Goal: Task Accomplishment & Management: Use online tool/utility

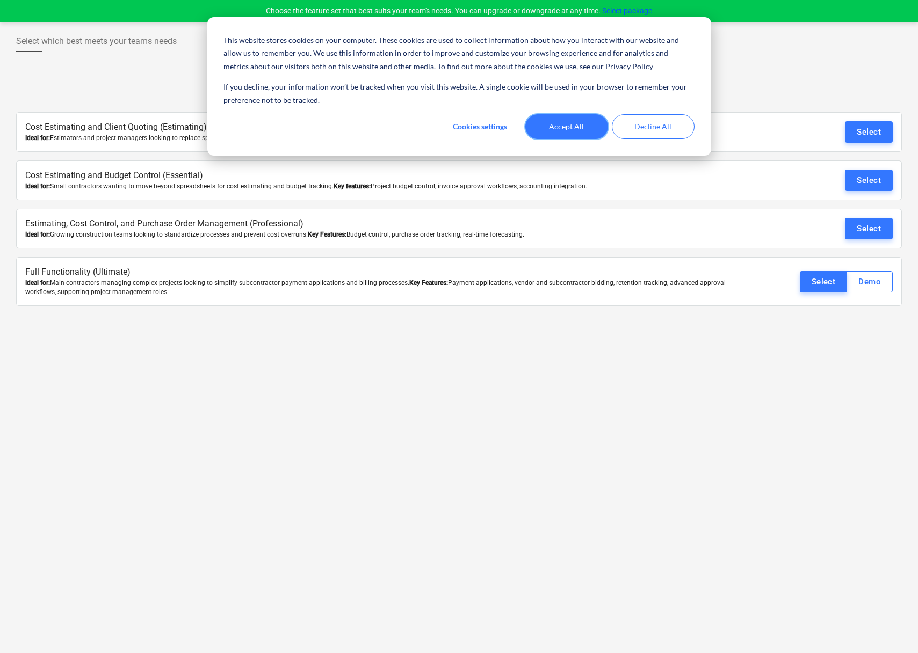
click at [562, 123] on button "Accept All" at bounding box center [566, 126] width 83 height 25
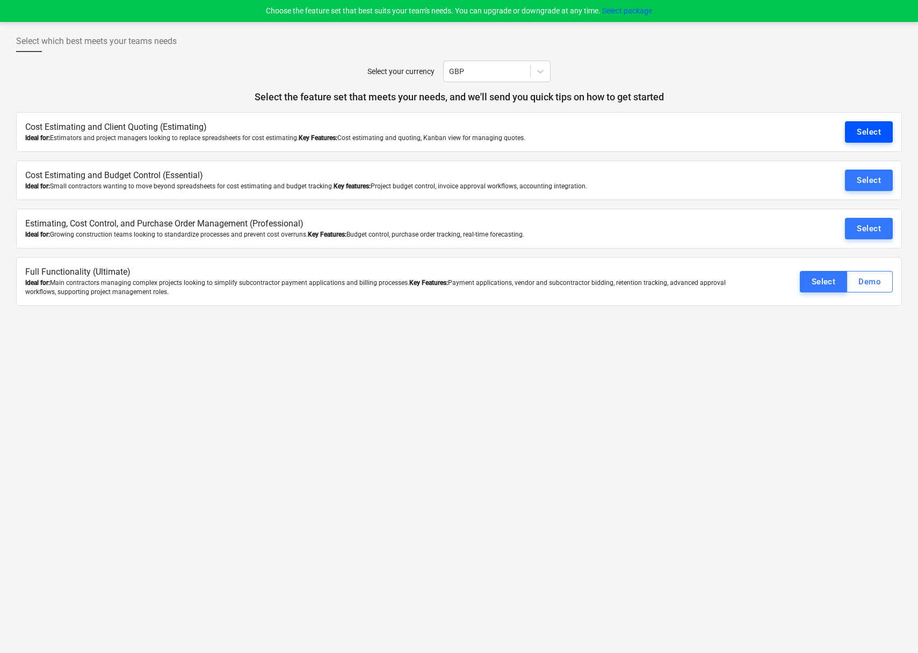
click at [854, 128] on button "Select" at bounding box center [869, 131] width 48 height 21
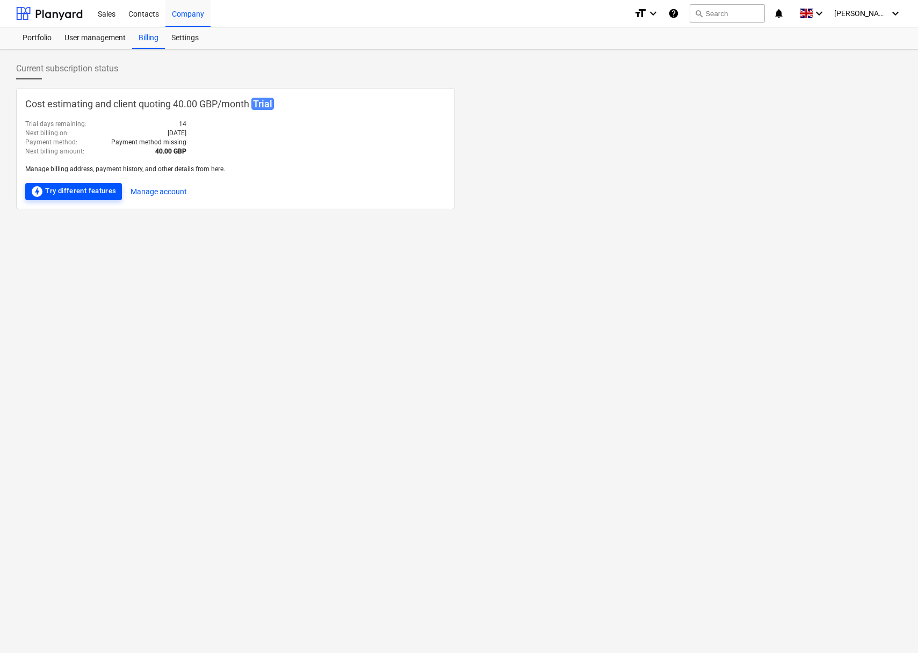
click at [80, 197] on div "offline_bolt Try different features" at bounding box center [74, 191] width 86 height 13
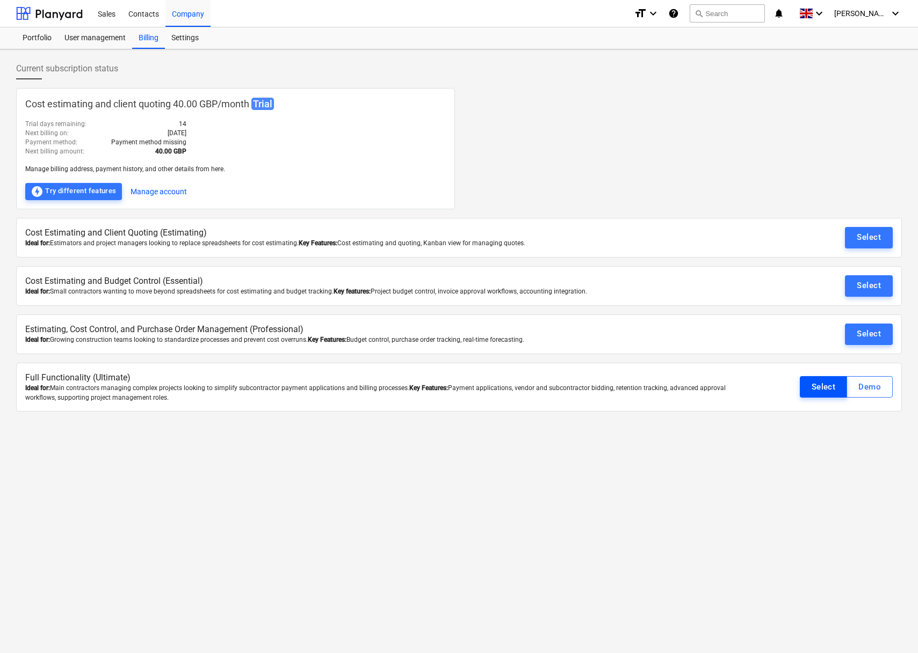
click at [820, 386] on div "Select" at bounding box center [823, 387] width 24 height 14
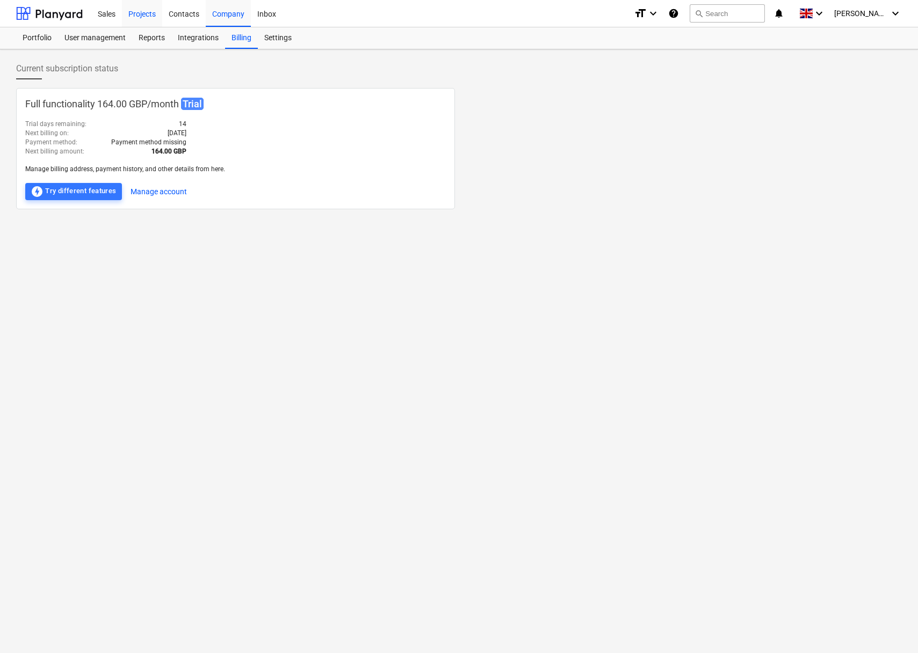
click at [143, 12] on div "Projects" at bounding box center [142, 12] width 40 height 27
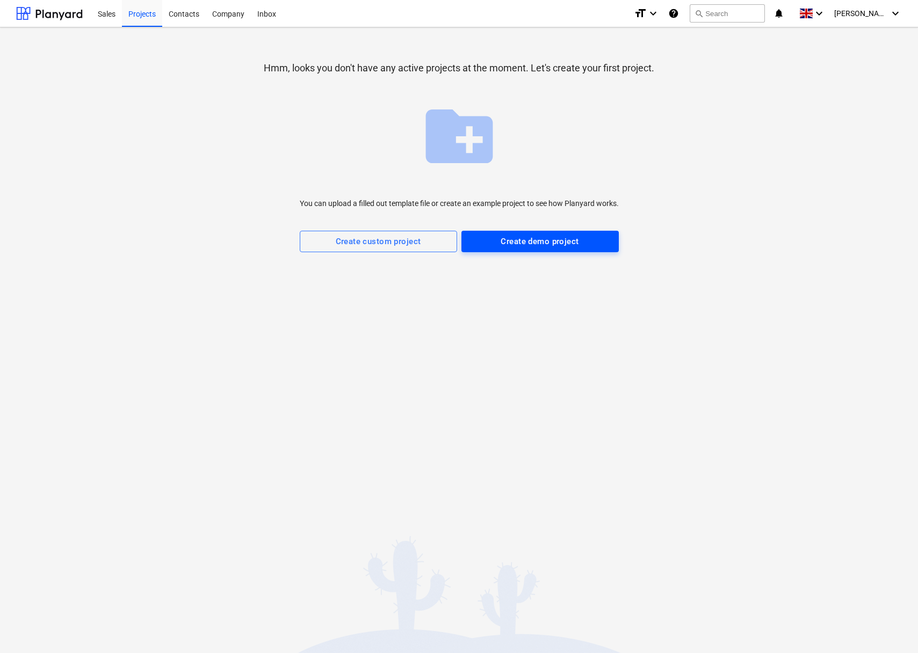
click at [551, 242] on div "Create demo project" at bounding box center [539, 242] width 78 height 14
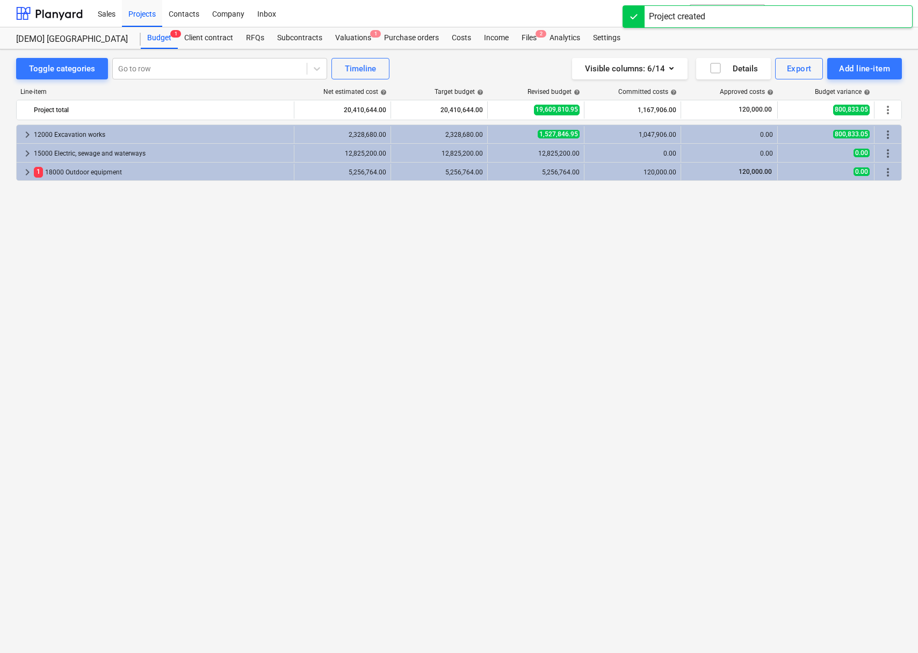
click at [857, 55] on div "Toggle categories Go to row Timeline Visible columns : 6/14 Details Export Add …" at bounding box center [459, 339] width 918 height 581
click at [857, 70] on div "Add line-item" at bounding box center [864, 69] width 51 height 14
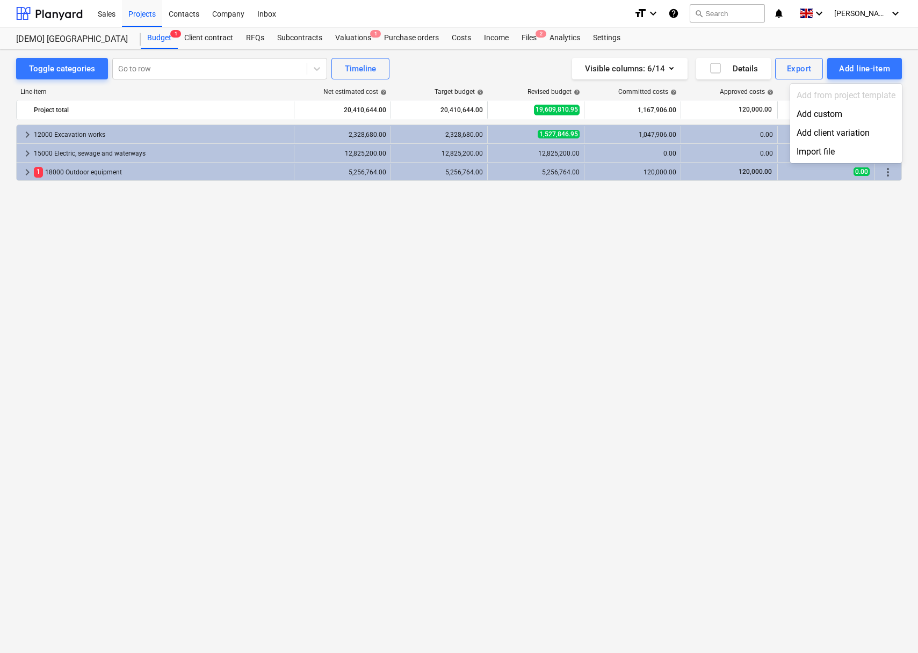
click at [793, 74] on div at bounding box center [459, 326] width 918 height 653
click at [809, 55] on div "Toggle categories Go to row Timeline Visible columns : 6/14 Details Export Add …" at bounding box center [459, 339] width 918 height 581
click at [801, 75] on div "Export" at bounding box center [799, 69] width 25 height 14
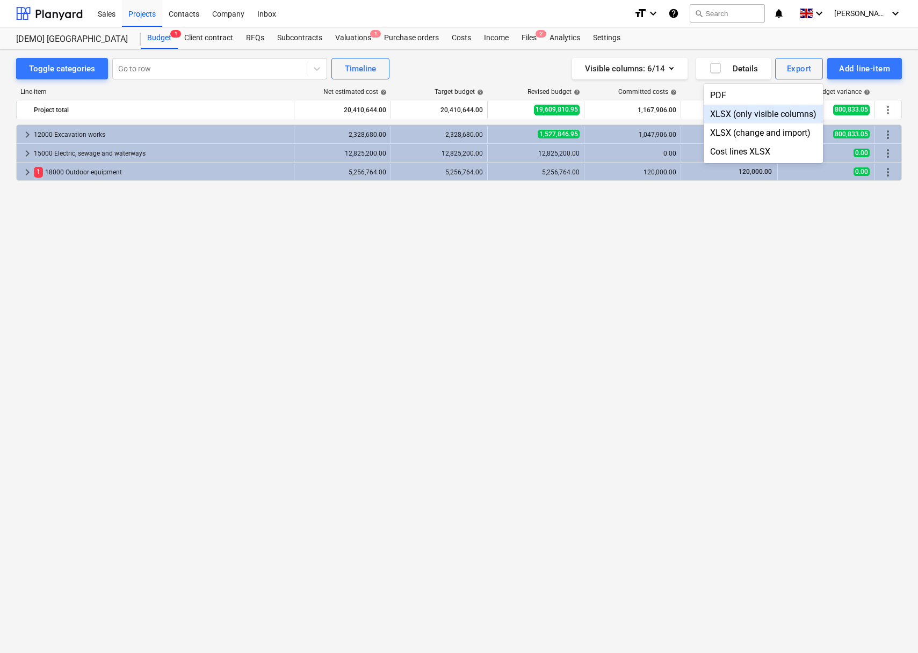
click at [521, 38] on div at bounding box center [459, 326] width 918 height 653
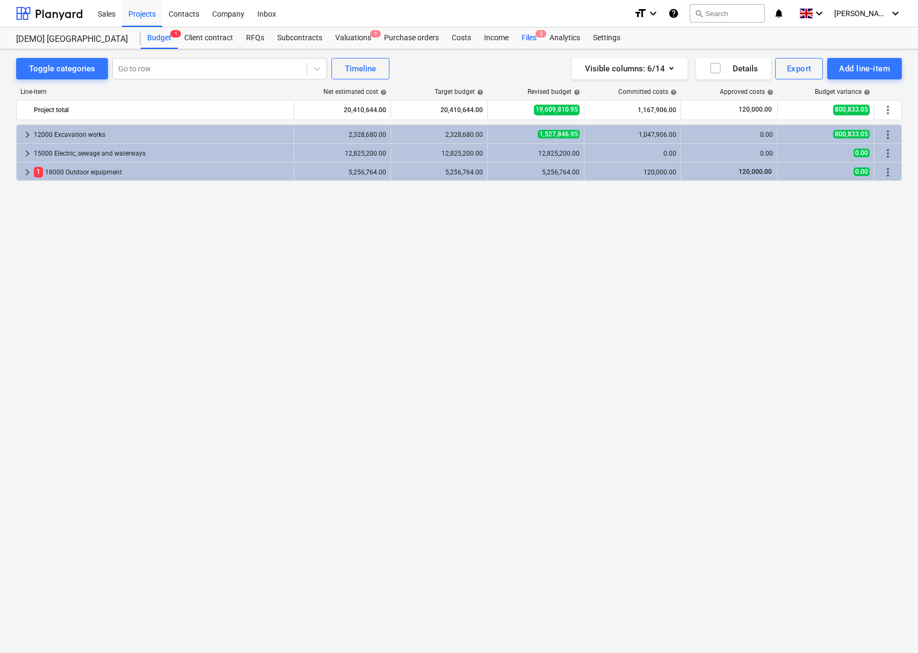
click at [530, 38] on div "Files 2" at bounding box center [529, 37] width 28 height 21
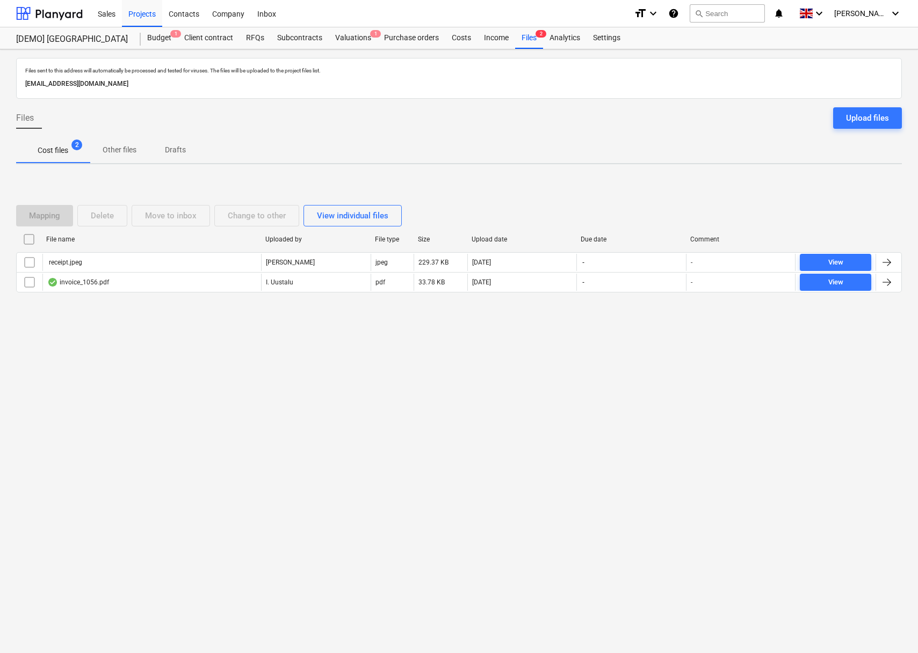
click at [119, 154] on p "Other files" at bounding box center [120, 149] width 34 height 11
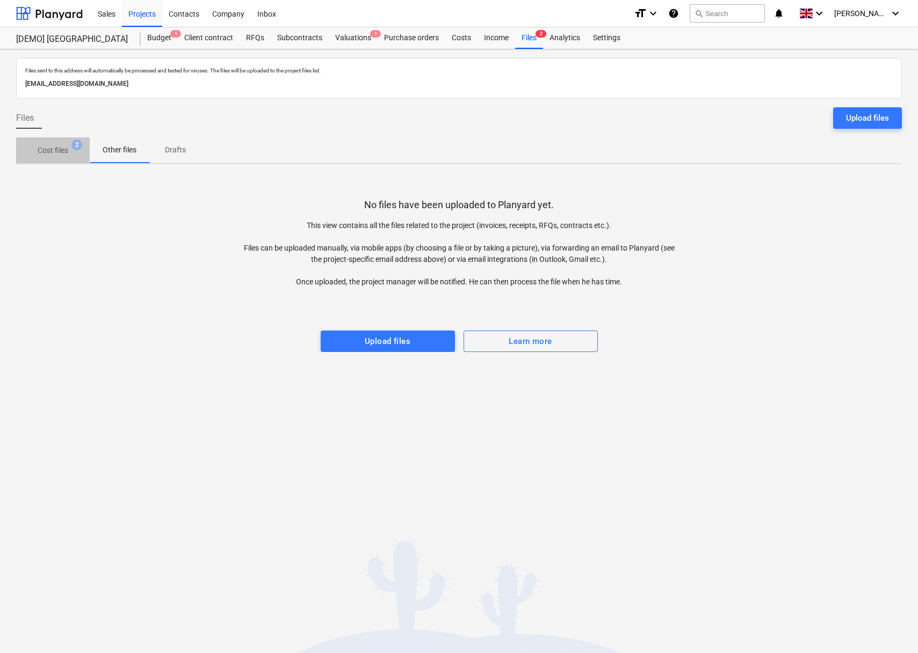
click at [43, 156] on p "Cost files" at bounding box center [53, 150] width 31 height 11
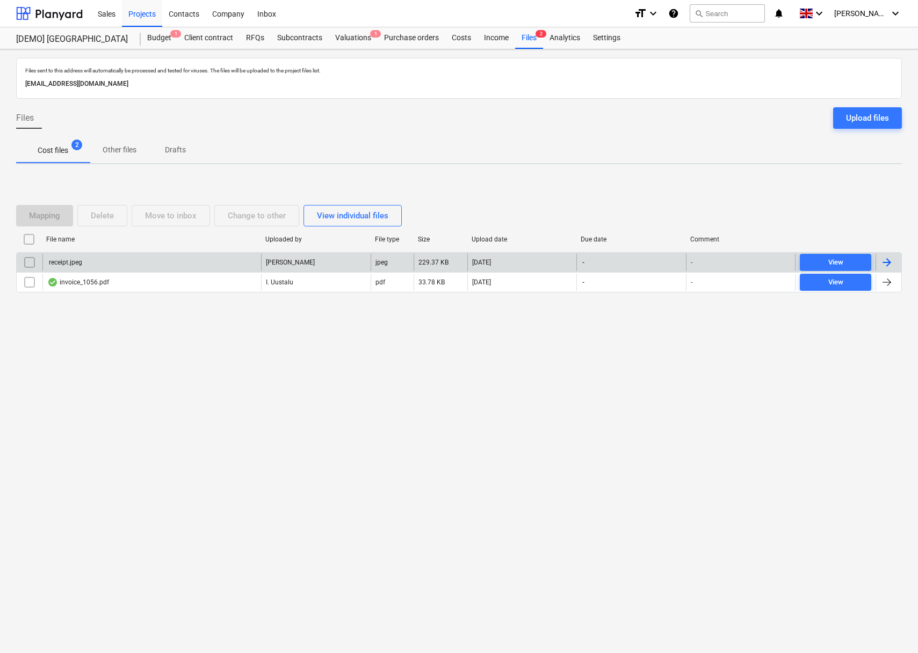
click at [32, 260] on input "checkbox" at bounding box center [29, 262] width 17 height 17
click at [246, 214] on div "Change to other" at bounding box center [257, 216] width 58 height 14
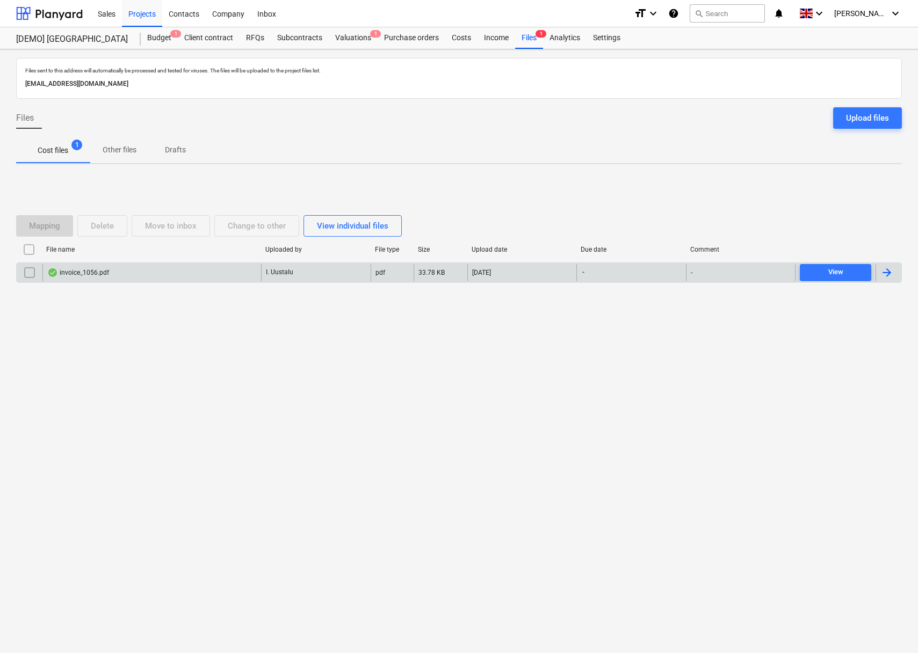
click at [108, 158] on span "Other files" at bounding box center [120, 150] width 60 height 18
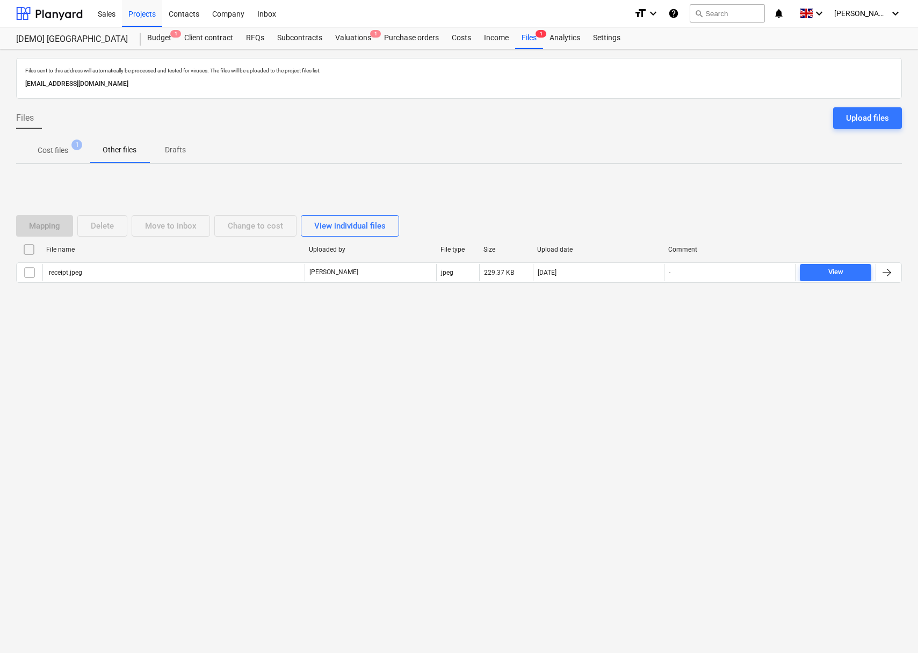
click at [57, 155] on p "Cost files" at bounding box center [53, 150] width 31 height 11
